Goal: Task Accomplishment & Management: Use online tool/utility

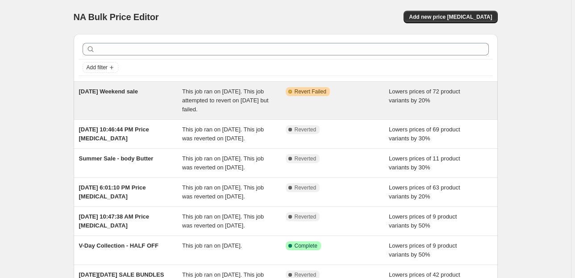
click at [353, 99] on div "Warning Partially complete Revert Failed" at bounding box center [338, 100] width 104 height 27
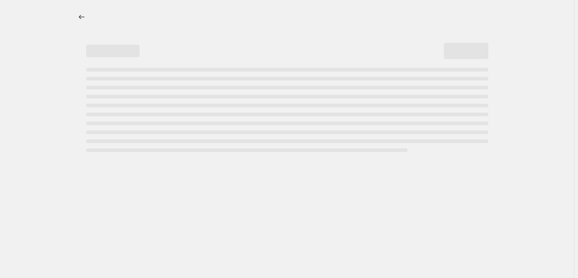
select select "percentage"
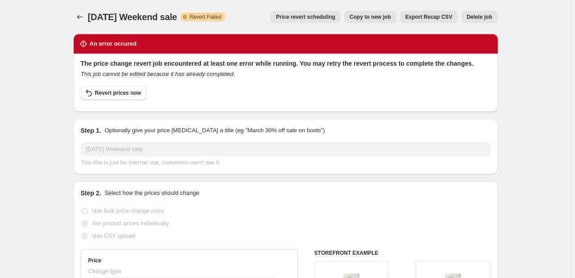
click at [465, 18] on button "Delete job" at bounding box center [479, 17] width 36 height 12
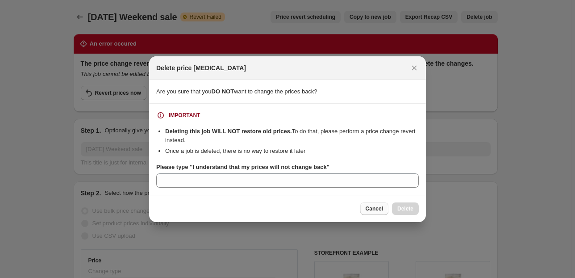
click at [365, 209] on button "Cancel" at bounding box center [374, 208] width 28 height 12
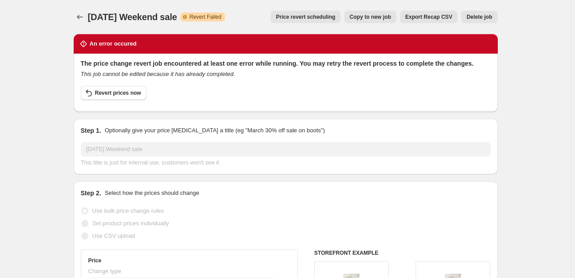
click at [327, 17] on span "Price revert scheduling" at bounding box center [305, 16] width 59 height 7
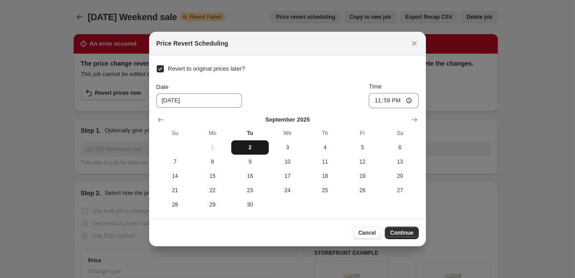
click at [243, 145] on span "2" at bounding box center [250, 147] width 30 height 7
type input "[DATE]"
click at [407, 100] on input "23:59" at bounding box center [394, 100] width 50 height 15
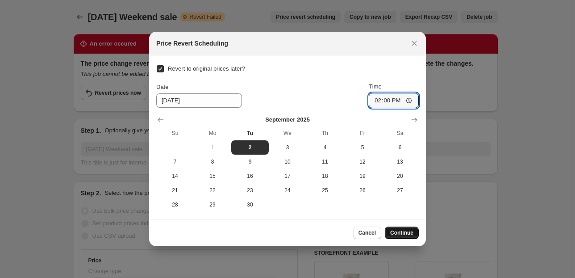
type input "14:00"
click at [396, 234] on span "Continue" at bounding box center [401, 232] width 23 height 7
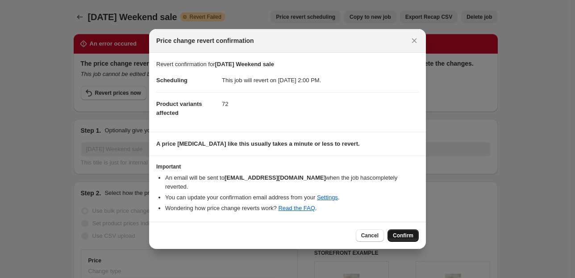
click at [398, 232] on span "Confirm" at bounding box center [403, 235] width 21 height 7
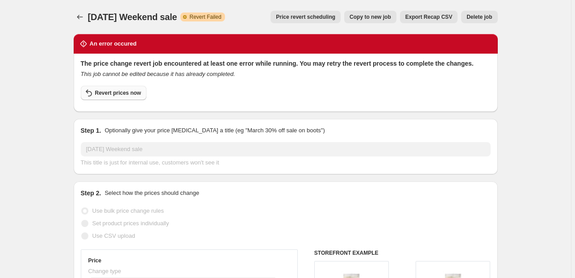
click at [118, 95] on span "Revert prices now" at bounding box center [118, 92] width 46 height 7
checkbox input "false"
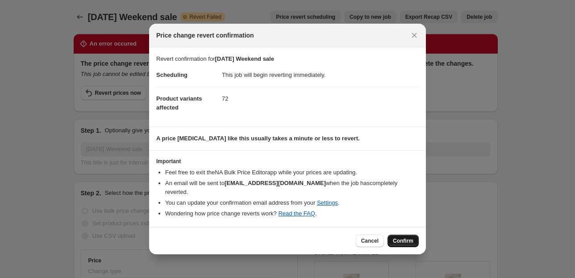
click at [393, 235] on button "Confirm" at bounding box center [402, 240] width 31 height 12
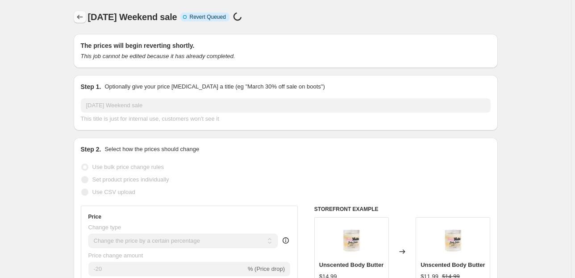
click at [79, 17] on icon "Price change jobs" at bounding box center [80, 17] width 6 height 4
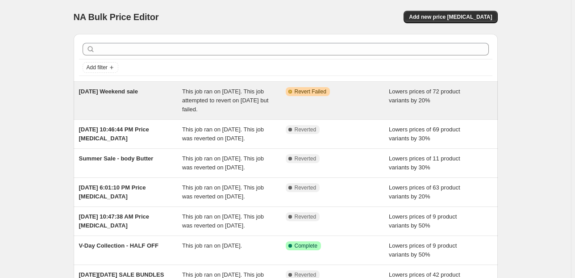
click at [399, 100] on span "Lowers prices of 72 product variants by 20%" at bounding box center [424, 96] width 71 height 16
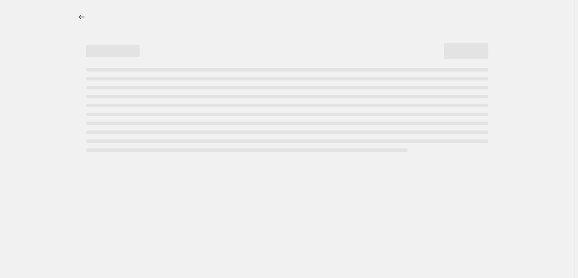
select select "percentage"
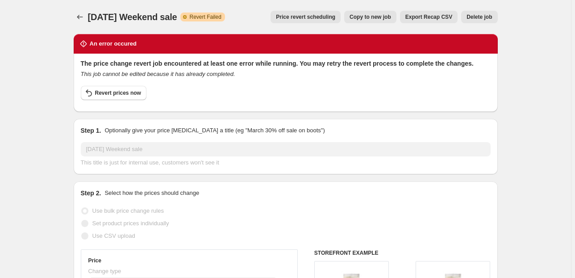
click at [473, 18] on span "Delete job" at bounding box center [478, 16] width 25 height 7
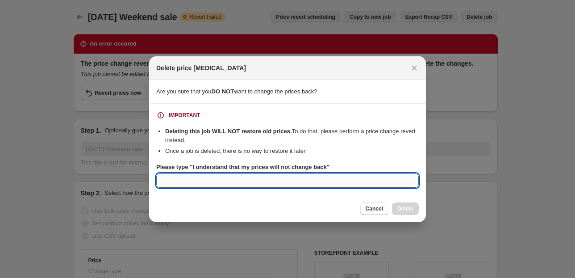
click at [326, 187] on input "Please type "I understand that my prices will not change back"" at bounding box center [287, 180] width 262 height 14
type input "i"
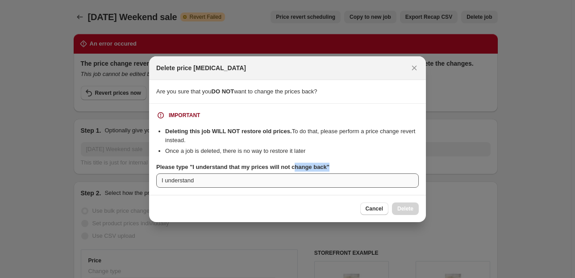
drag, startPoint x: 334, startPoint y: 164, endPoint x: 237, endPoint y: 179, distance: 97.5
click at [277, 168] on div "Please type "I understand that my prices will not change back"" at bounding box center [287, 166] width 262 height 9
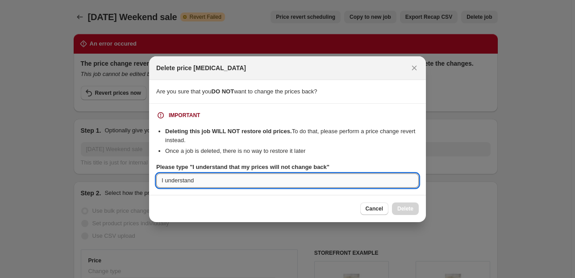
click at [214, 185] on input "I understand" at bounding box center [287, 180] width 262 height 14
type input "I understand that my prices will not change back"
click at [401, 207] on span "Delete" at bounding box center [405, 208] width 16 height 7
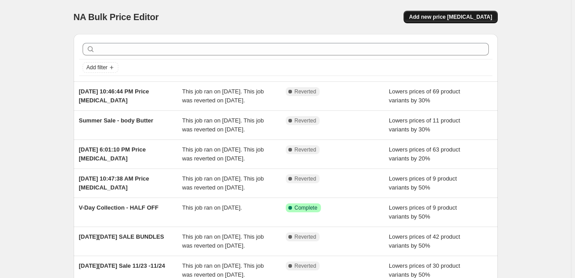
click at [452, 10] on div "NA Bulk Price Editor. This page is ready NA Bulk Price Editor Add new price [ME…" at bounding box center [286, 17] width 424 height 34
click at [452, 12] on button "Add new price [MEDICAL_DATA]" at bounding box center [450, 17] width 94 height 12
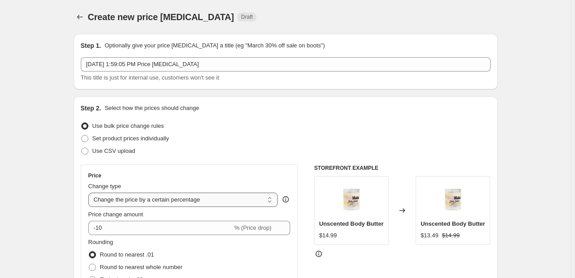
click at [130, 201] on select "Change the price to a certain amount Change the price by a certain amount Chang…" at bounding box center [183, 199] width 190 height 14
select select "no_change"
click at [90, 192] on select "Change the price to a certain amount Change the price by a certain amount Chang…" at bounding box center [183, 199] width 190 height 14
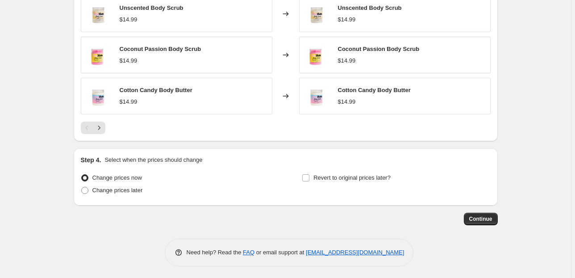
scroll to position [502, 0]
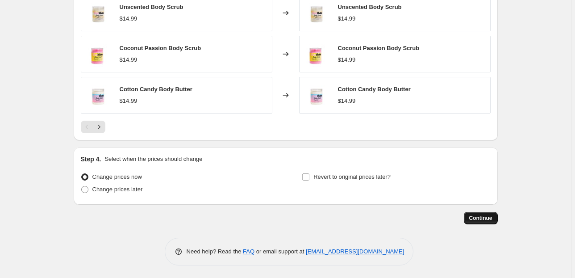
click at [482, 221] on button "Continue" at bounding box center [481, 218] width 34 height 12
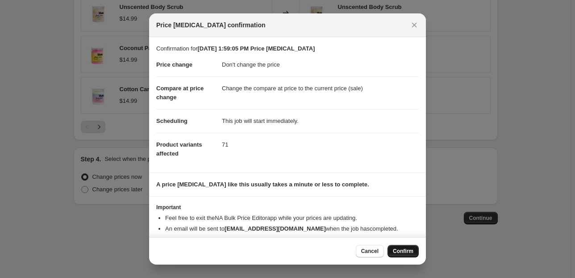
click at [405, 251] on span "Confirm" at bounding box center [403, 250] width 21 height 7
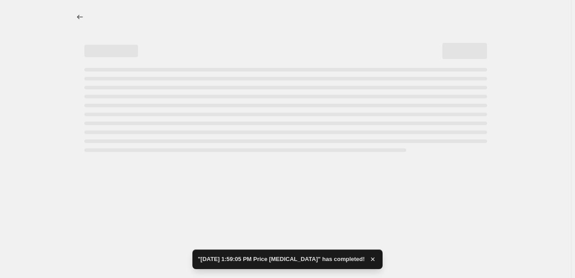
select select "no_change"
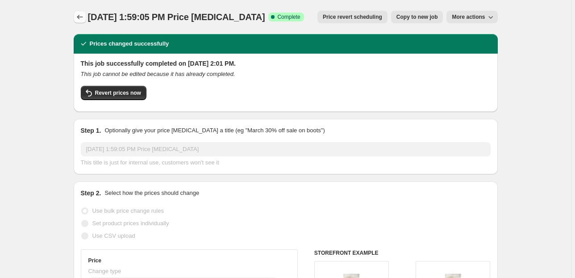
click at [81, 18] on icon "Price change jobs" at bounding box center [79, 16] width 9 height 9
